Goal: Use online tool/utility: Utilize a website feature to perform a specific function

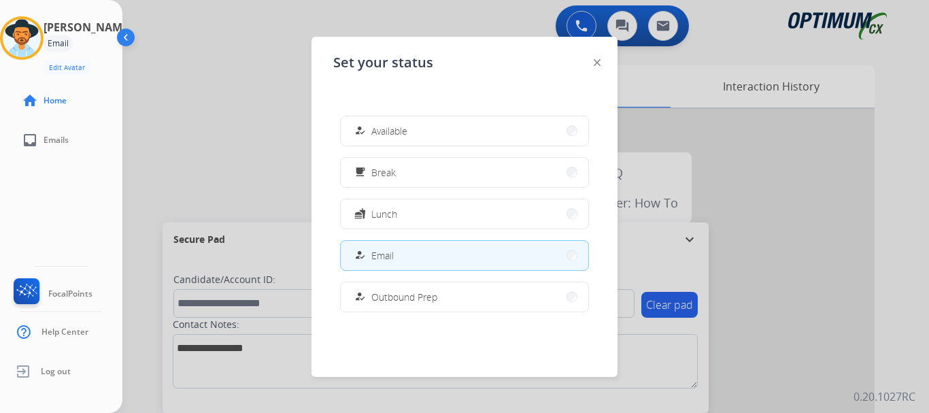
click at [378, 171] on span "Break" at bounding box center [383, 172] width 24 height 14
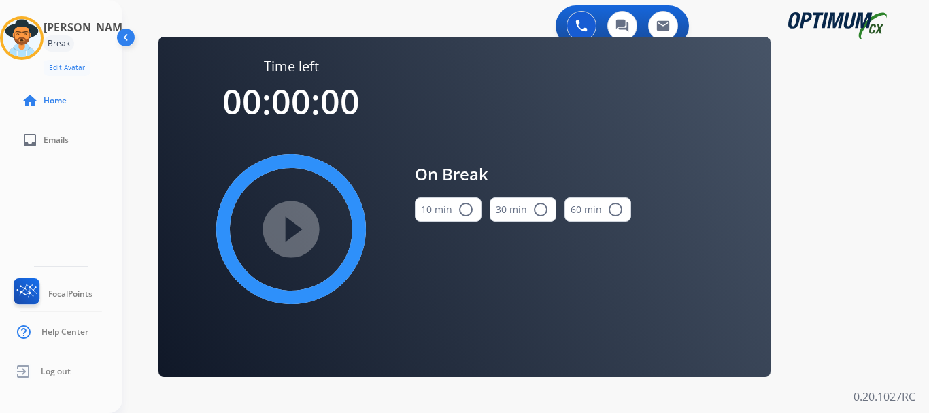
click at [456, 199] on button "10 min radio_button_unchecked" at bounding box center [448, 209] width 67 height 24
click at [299, 232] on mat-icon "play_circle_filled" at bounding box center [291, 229] width 16 height 16
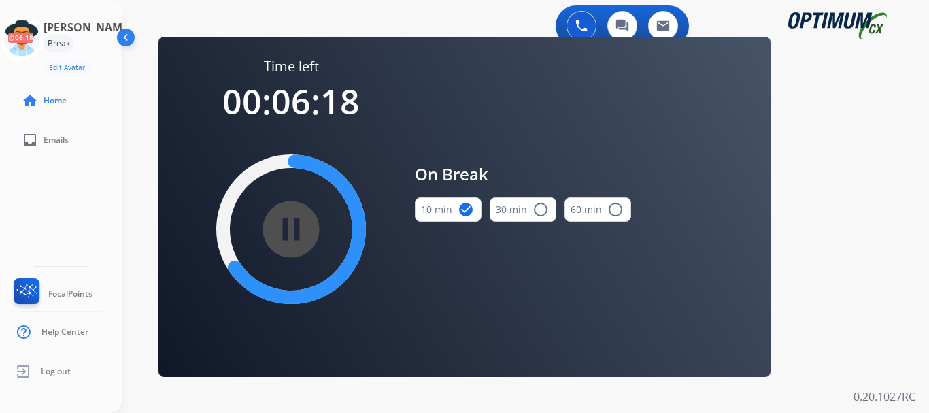
click at [840, 162] on div "0 Voice Interactions 0 Chat Interactions 0 Email Interactions swap_horiz Break …" at bounding box center [525, 206] width 807 height 413
click at [44, 44] on icon at bounding box center [22, 38] width 44 height 44
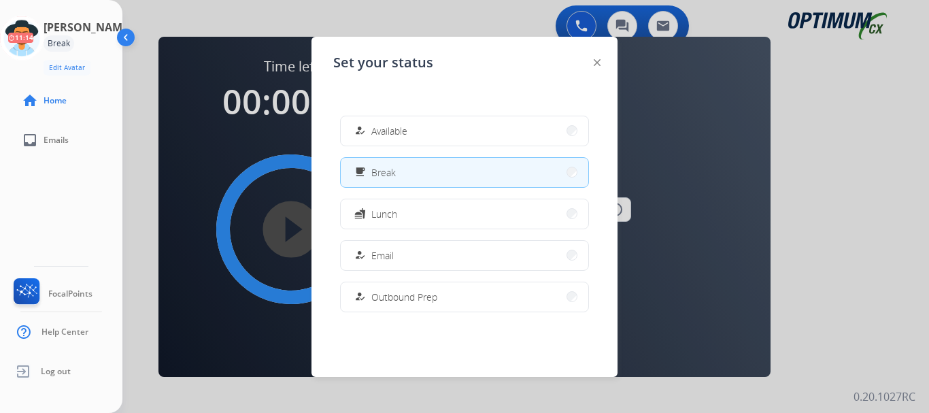
click at [430, 262] on button "how_to_reg Email" at bounding box center [465, 255] width 248 height 29
